Goal: Information Seeking & Learning: Learn about a topic

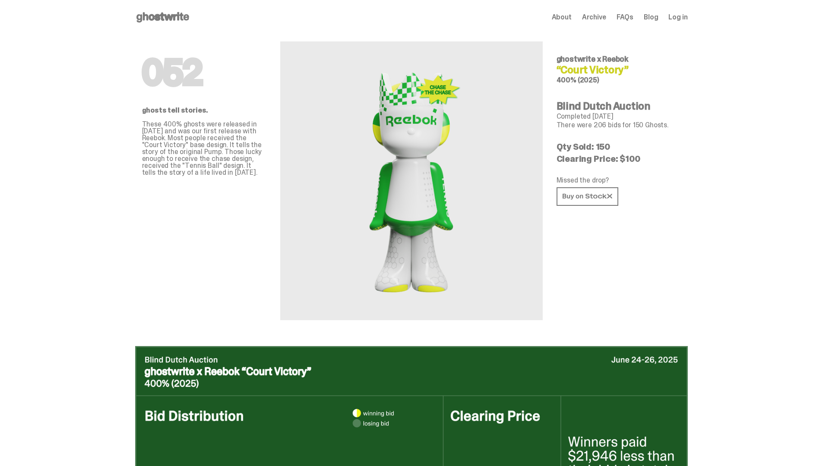
scroll to position [420, 0]
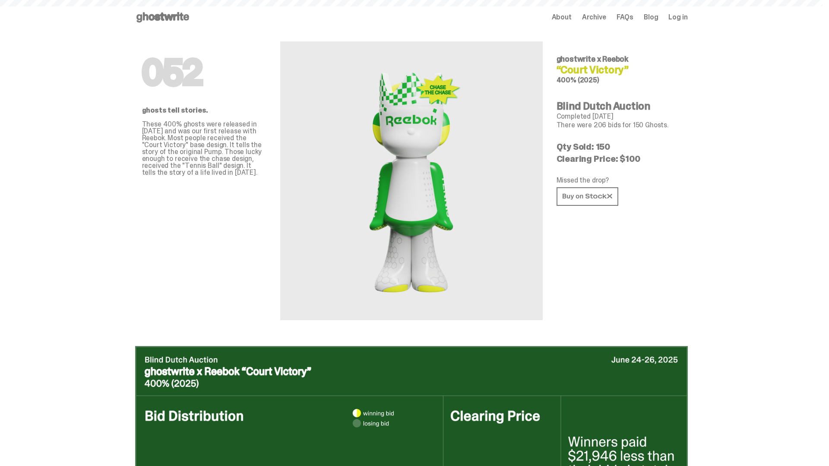
scroll to position [1447, 0]
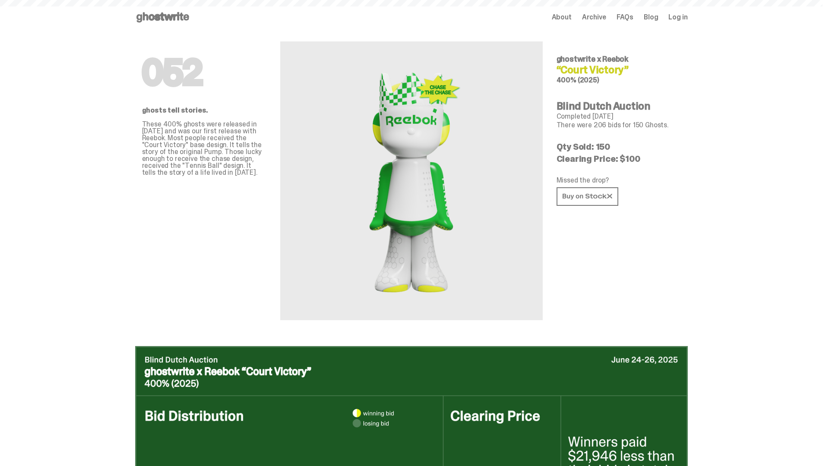
scroll to position [1447, 0]
